Goal: Navigation & Orientation: Find specific page/section

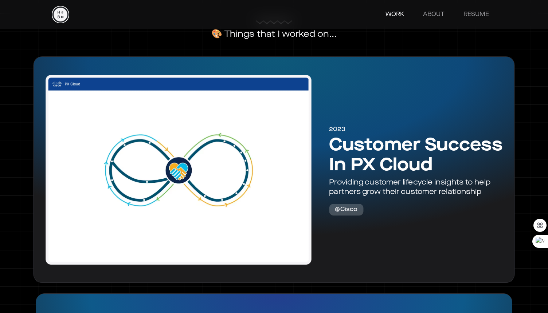
scroll to position [322, 0]
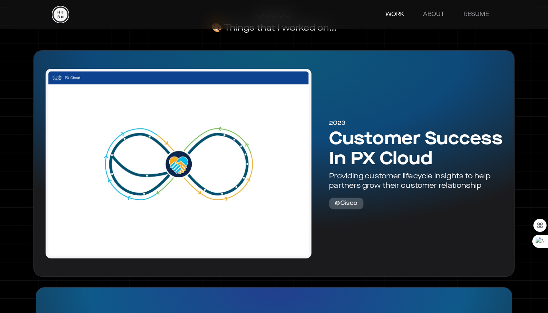
click at [347, 175] on div "Providing customer lifecycle insights to help partners grow their customer rela…" at bounding box center [415, 181] width 173 height 18
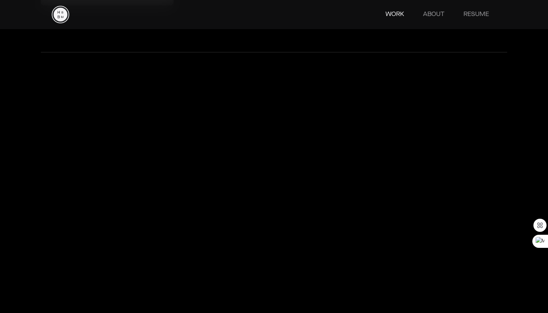
scroll to position [804, 0]
click at [431, 20] on link "ABOUT" at bounding box center [434, 14] width 36 height 15
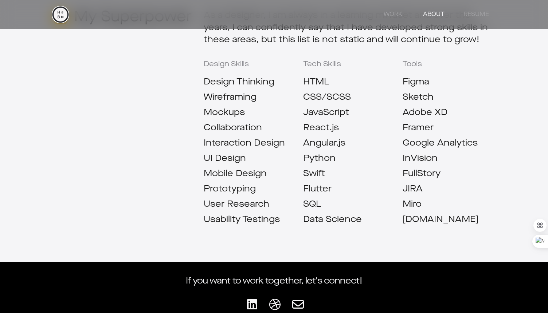
scroll to position [915, 0]
